Goal: Navigation & Orientation: Find specific page/section

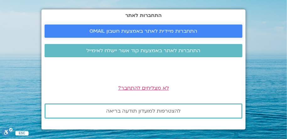
click at [144, 32] on span "התחברות מיידית לאתר באמצעות חשבון GMAIL" at bounding box center [144, 31] width 108 height 6
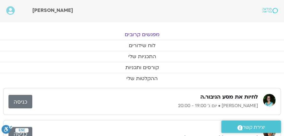
click at [144, 33] on link "מפגשים קרובים" at bounding box center [142, 34] width 284 height 11
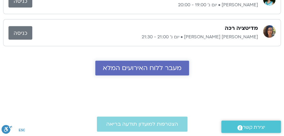
scroll to position [107, 0]
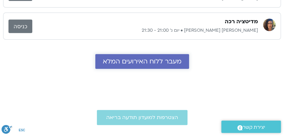
click at [140, 58] on span "מעבר ללוח האירועים המלא" at bounding box center [142, 61] width 79 height 7
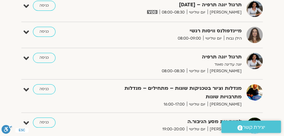
scroll to position [233, 0]
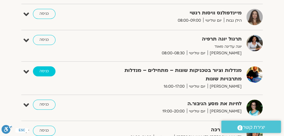
click at [42, 68] on link "כניסה" at bounding box center [44, 71] width 23 height 10
